Goal: Task Accomplishment & Management: Manage account settings

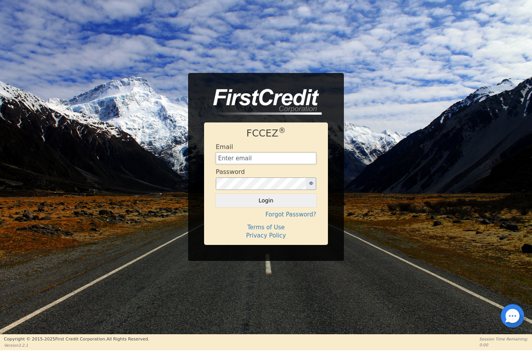
click at [248, 158] on input "text" at bounding box center [266, 158] width 100 height 12
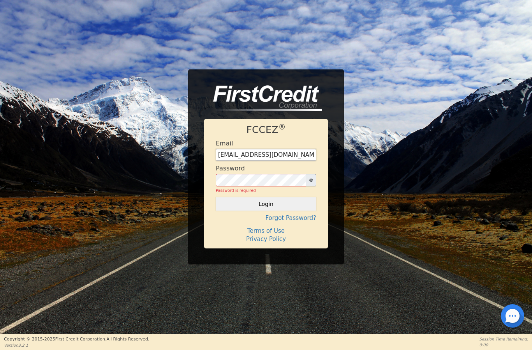
type input "[EMAIL_ADDRESS][DOMAIN_NAME]"
click at [294, 220] on h4 "Forgot Password?" at bounding box center [266, 217] width 100 height 7
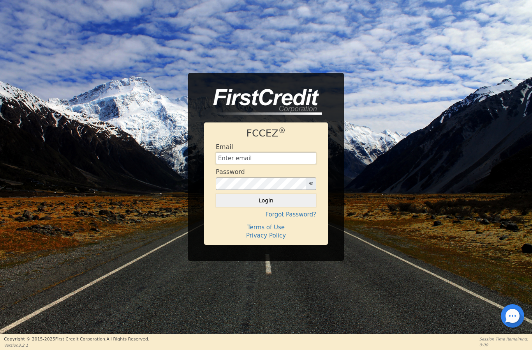
click at [253, 157] on input "text" at bounding box center [266, 158] width 100 height 12
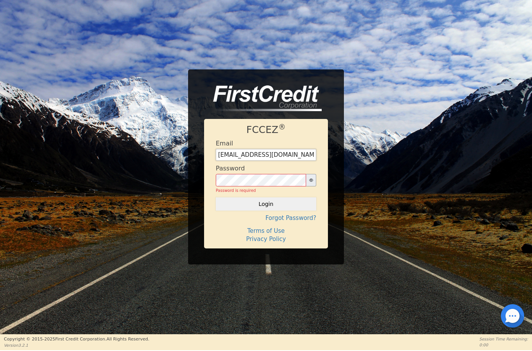
type input "[EMAIL_ADDRESS][DOMAIN_NAME]"
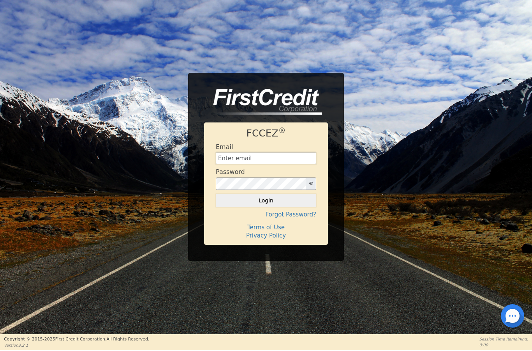
click at [244, 159] on input "text" at bounding box center [266, 158] width 100 height 12
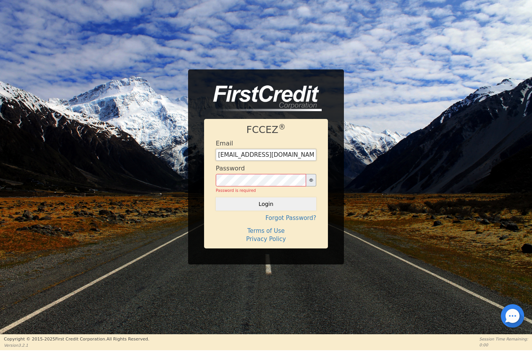
type input "[EMAIL_ADDRESS][DOMAIN_NAME]"
click at [310, 220] on h4 "Forgot Password?" at bounding box center [266, 217] width 100 height 7
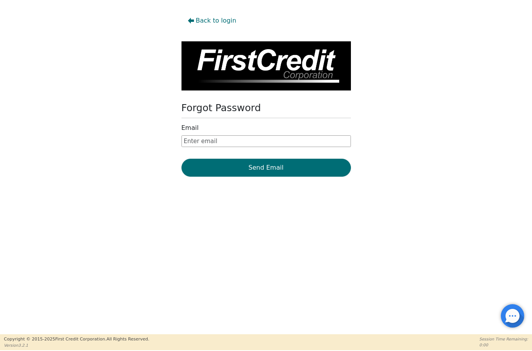
click at [471, 100] on div "Back to login Forgot Password Email Send Email" at bounding box center [266, 95] width 532 height 167
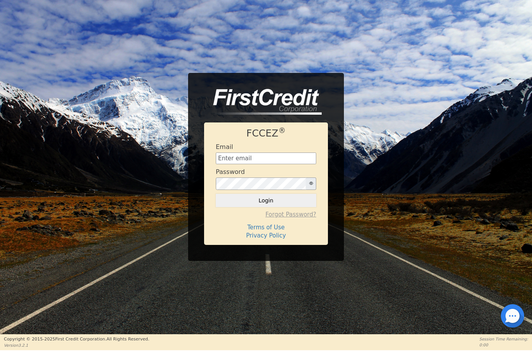
click at [307, 217] on h4 "Forgot Password?" at bounding box center [266, 214] width 100 height 7
